Goal: Navigation & Orientation: Find specific page/section

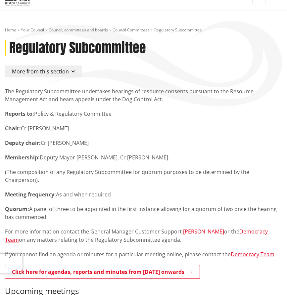
scroll to position [50, 0]
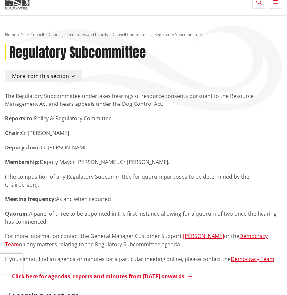
click at [138, 32] on link "Council Committees" at bounding box center [131, 35] width 37 height 6
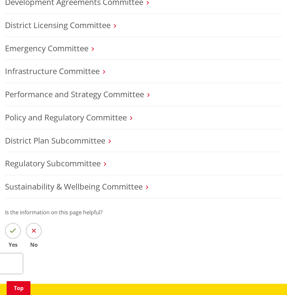
scroll to position [290, 0]
click at [232, 136] on h3 "District Plan Subcommittee" at bounding box center [143, 141] width 277 height 10
click at [92, 135] on link "District Plan Subcommittee" at bounding box center [55, 140] width 100 height 11
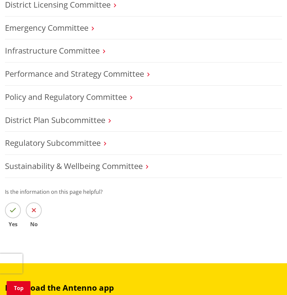
click at [206, 116] on h3 "District Plan Subcommittee" at bounding box center [143, 121] width 277 height 10
click at [195, 138] on h3 "Regulatory Subcommittee" at bounding box center [143, 143] width 277 height 10
click at [101, 137] on link "Regulatory Subcommittee" at bounding box center [53, 142] width 96 height 11
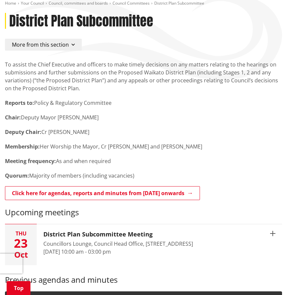
scroll to position [80, 0]
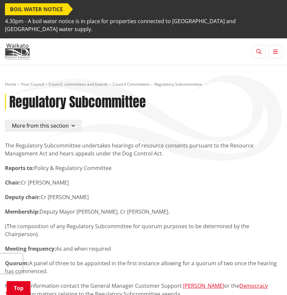
scroll to position [70, 0]
